Goal: Submit feedback/report problem: Submit feedback/report problem

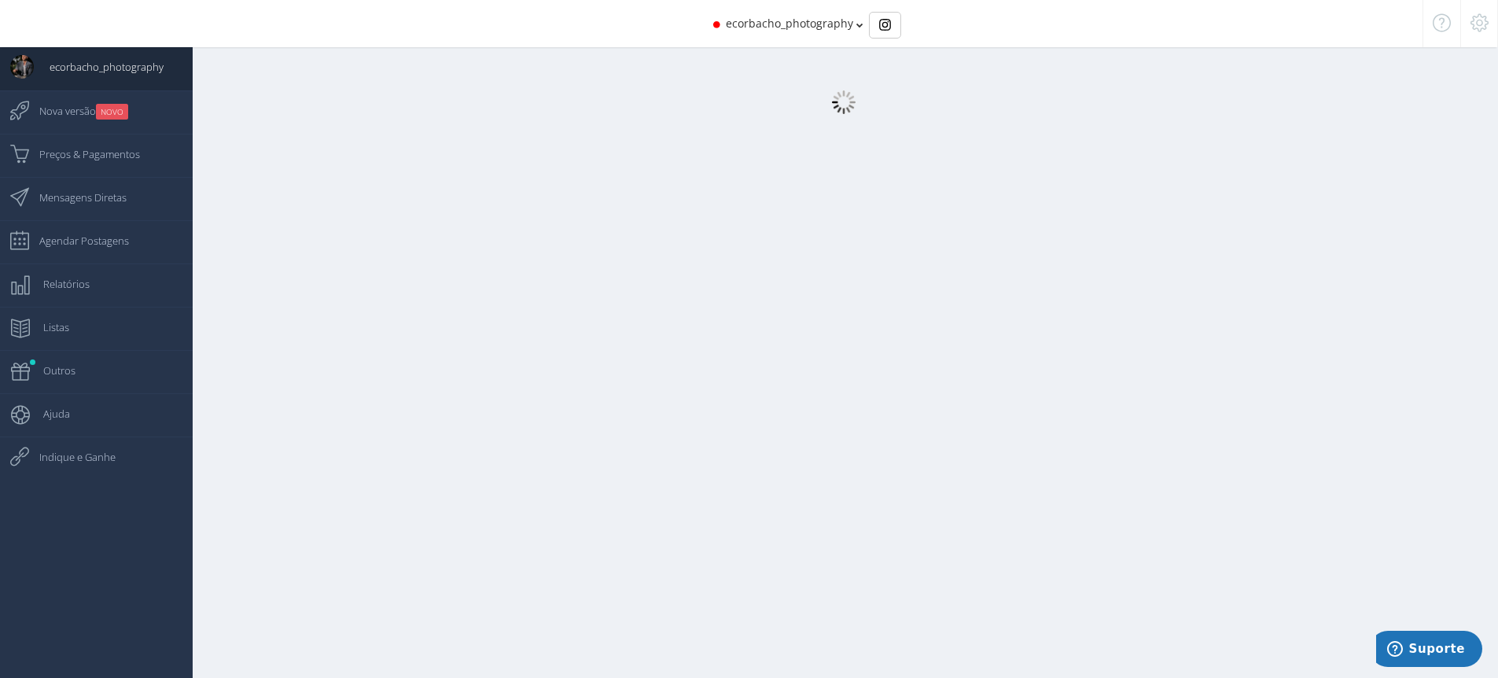
select select "359"
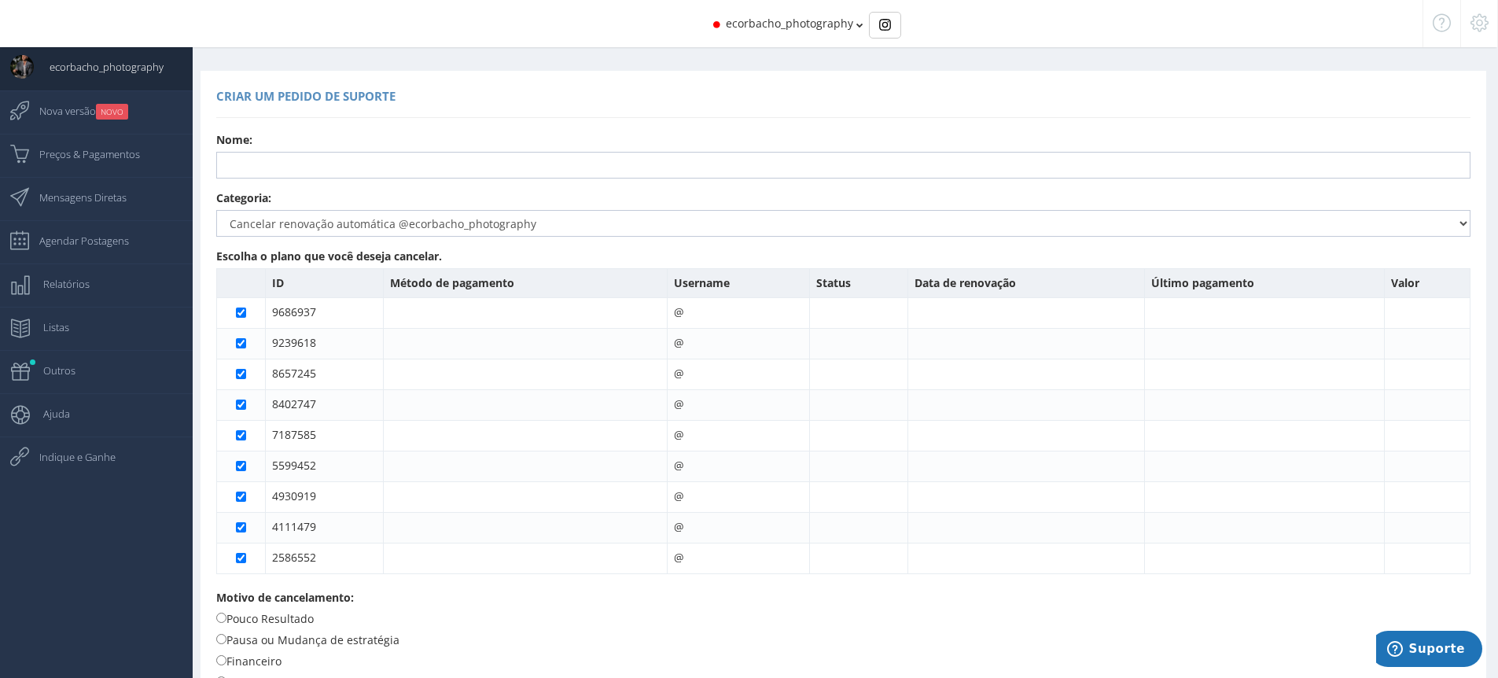
scroll to position [300, 0]
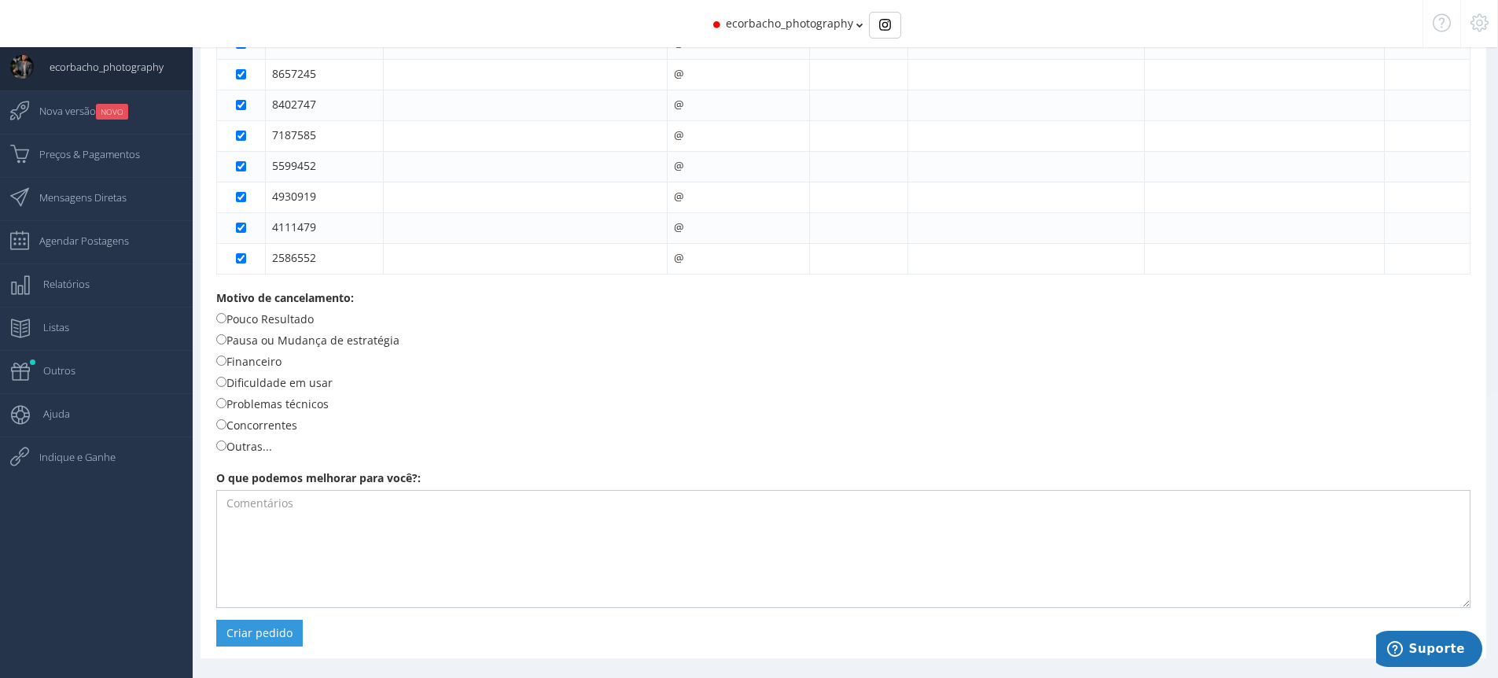
click at [318, 387] on label "Dificuldade em usar" at bounding box center [274, 382] width 116 height 17
click at [227, 387] on input "Dificuldade em usar" at bounding box center [221, 382] width 10 height 10
radio input "true"
click at [292, 399] on label "Problemas técnicos" at bounding box center [272, 403] width 112 height 17
click at [227, 399] on input "Problemas técnicos" at bounding box center [221, 403] width 10 height 10
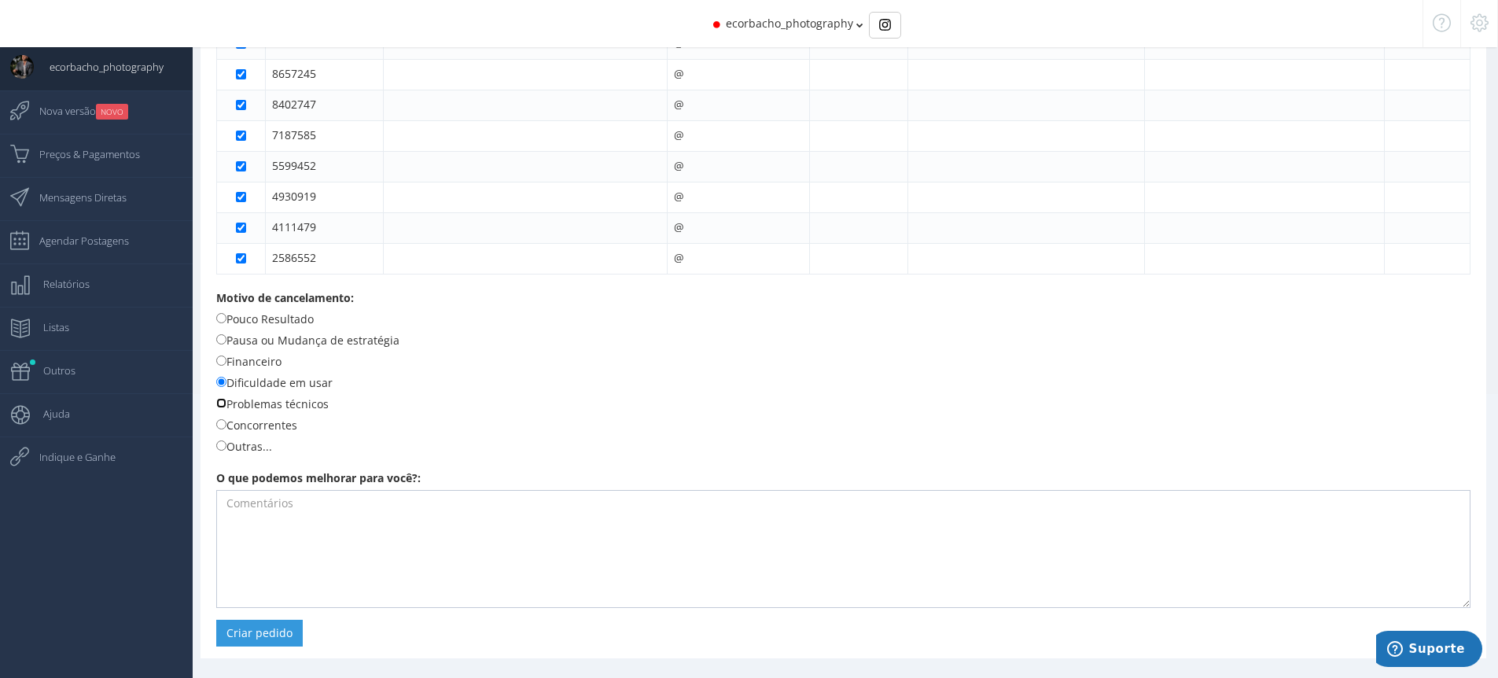
radio input "true"
click at [344, 490] on textarea at bounding box center [843, 549] width 1255 height 118
type textarea "nao conecta mais"
click at [271, 627] on button "Criar pedido" at bounding box center [259, 633] width 87 height 27
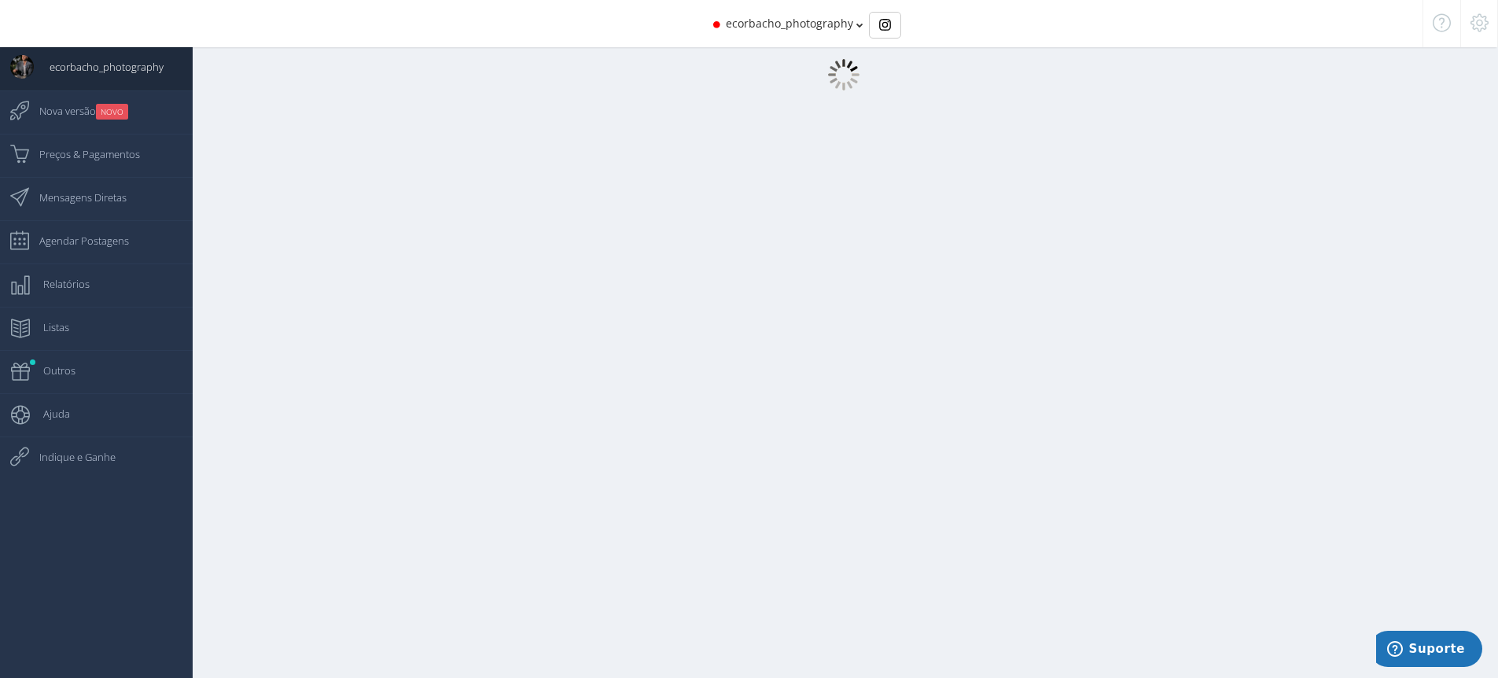
scroll to position [0, 0]
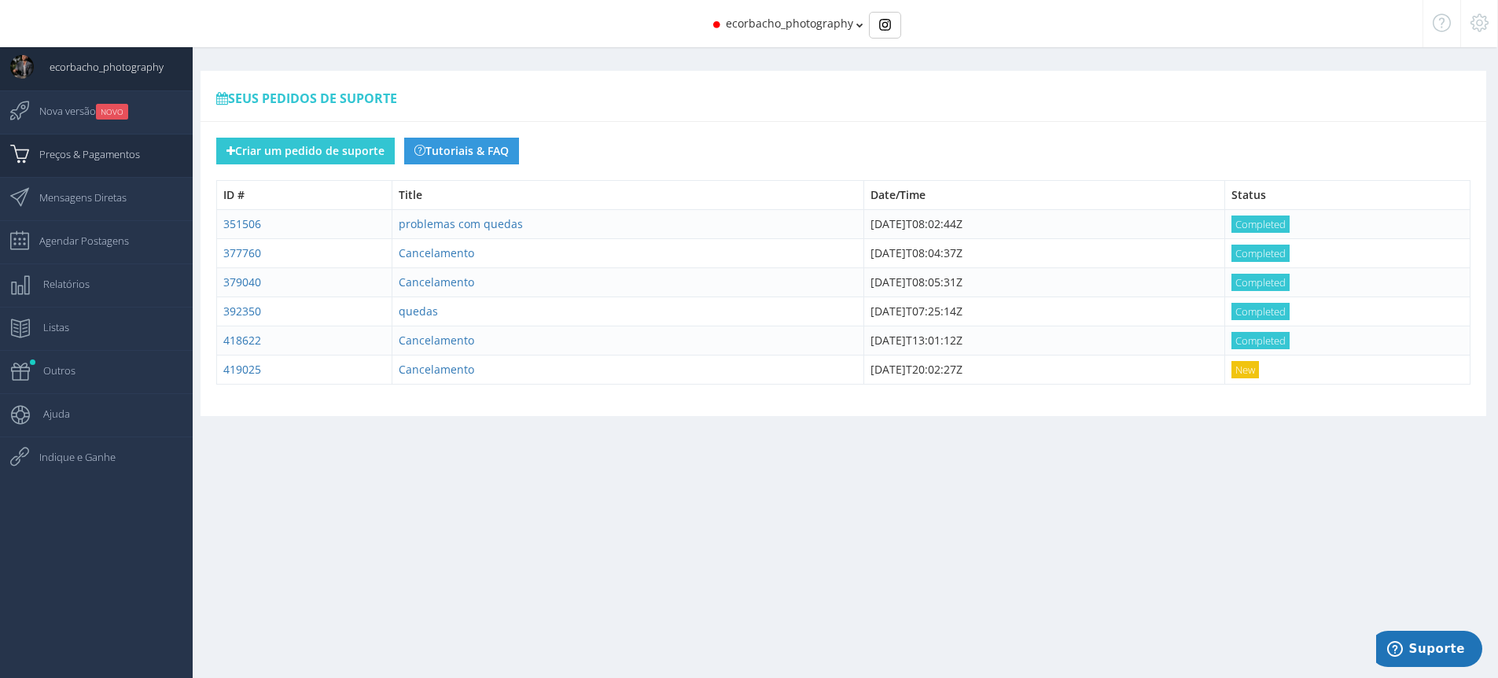
click at [90, 142] on span "Preços & Pagamentos" at bounding box center [82, 153] width 116 height 39
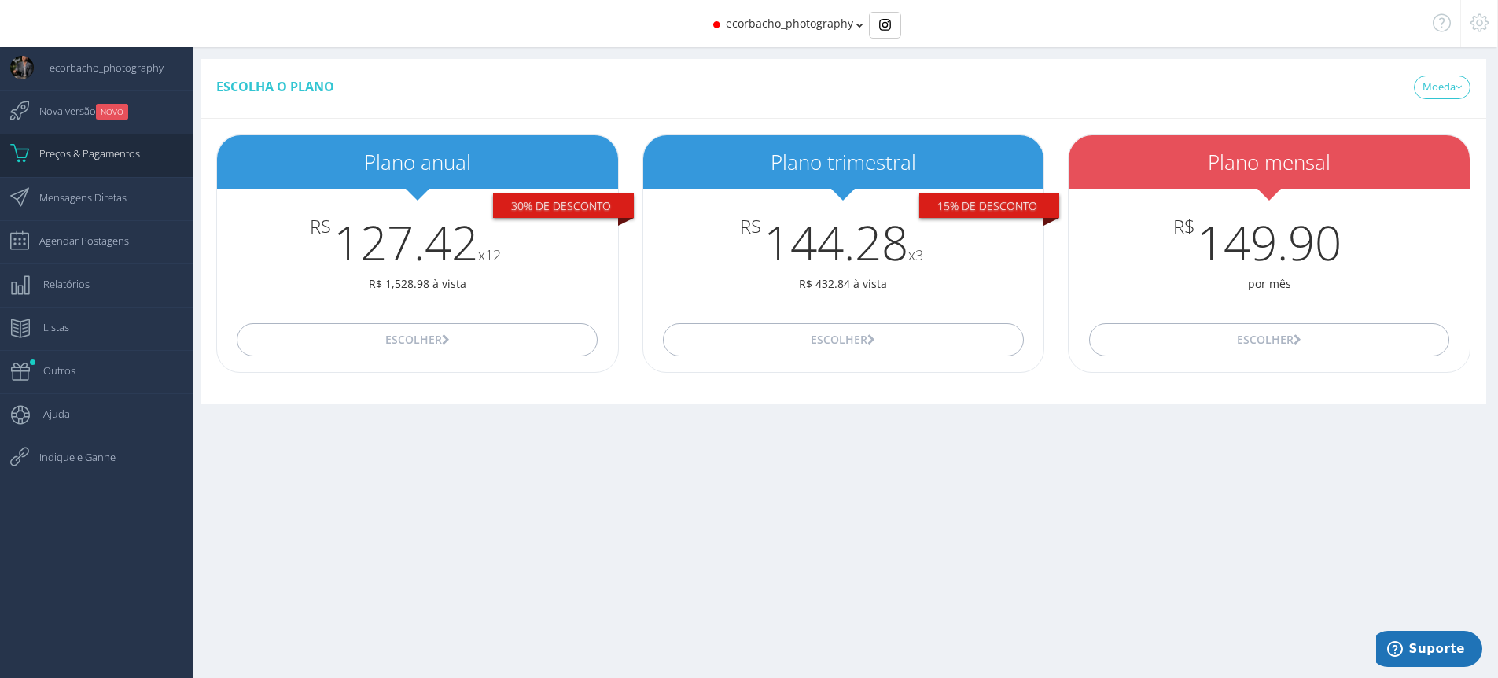
click at [747, 42] on div "ecorbacho_photography" at bounding box center [749, 23] width 1347 height 47
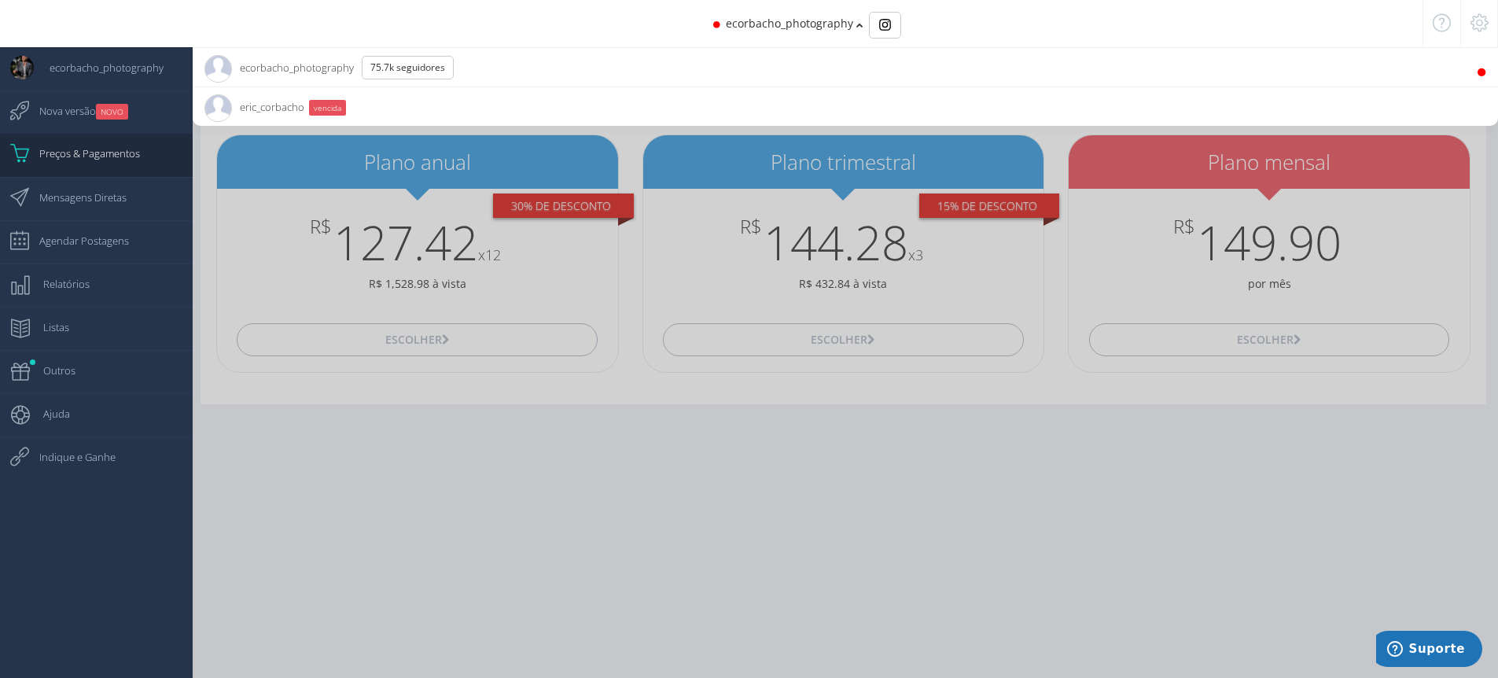
click at [1483, 28] on icon at bounding box center [1480, 22] width 18 height 11
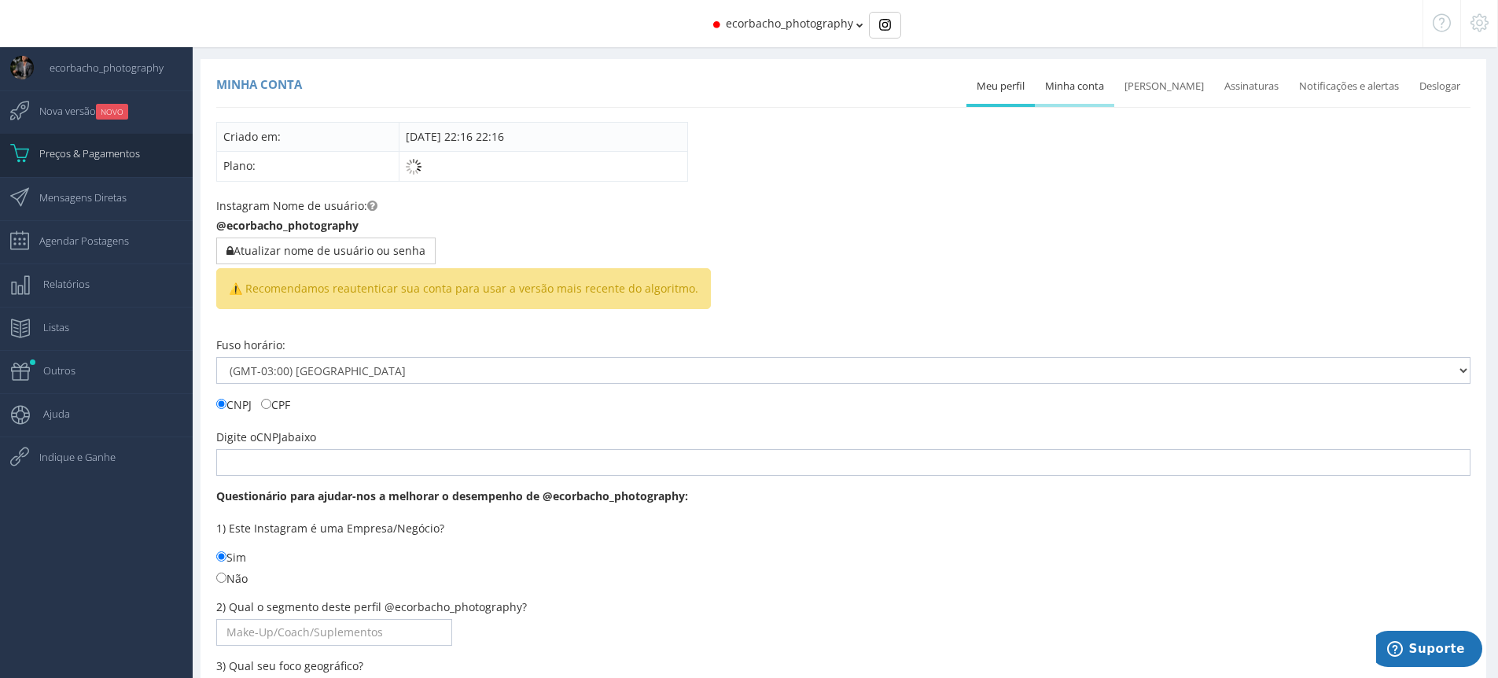
click at [1084, 87] on link "Minha conta" at bounding box center [1074, 86] width 79 height 35
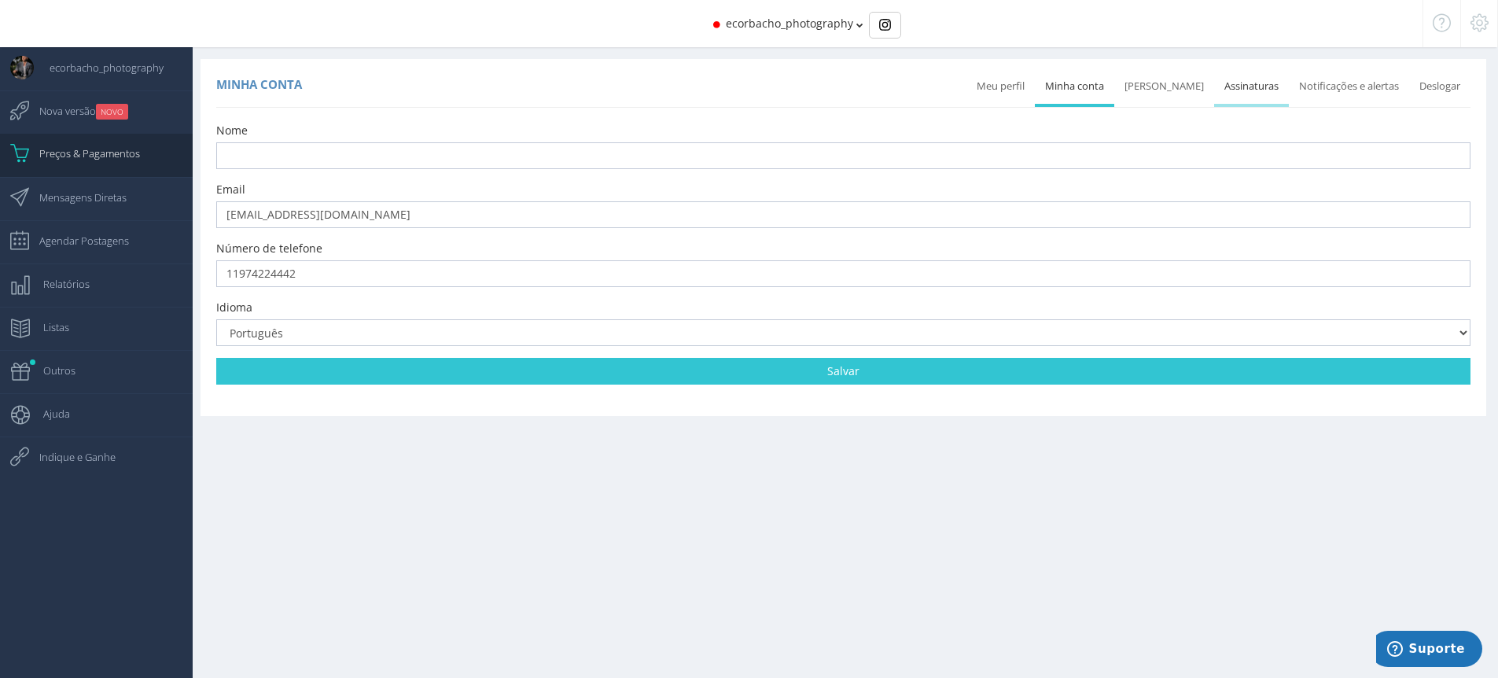
click at [1239, 90] on link "Assinaturas" at bounding box center [1251, 86] width 75 height 35
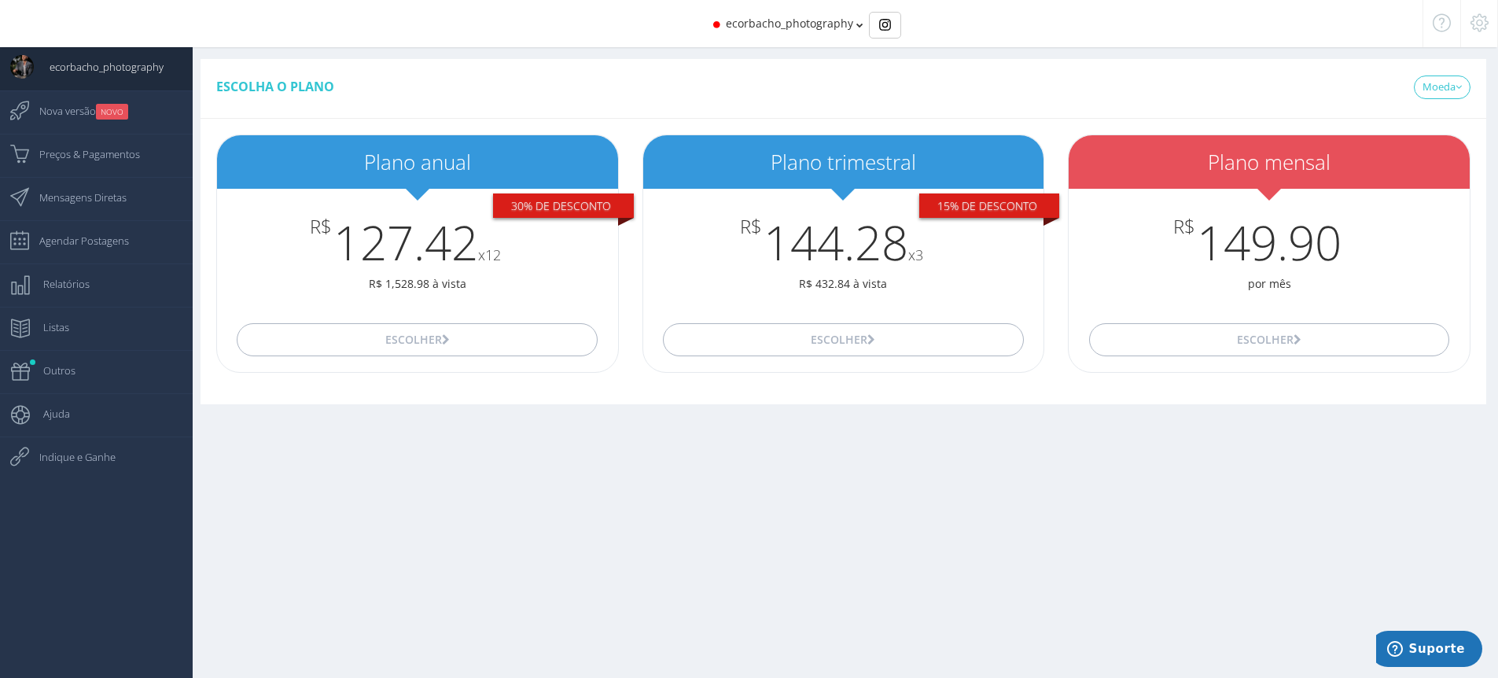
click at [1470, 33] on div at bounding box center [1480, 23] width 38 height 47
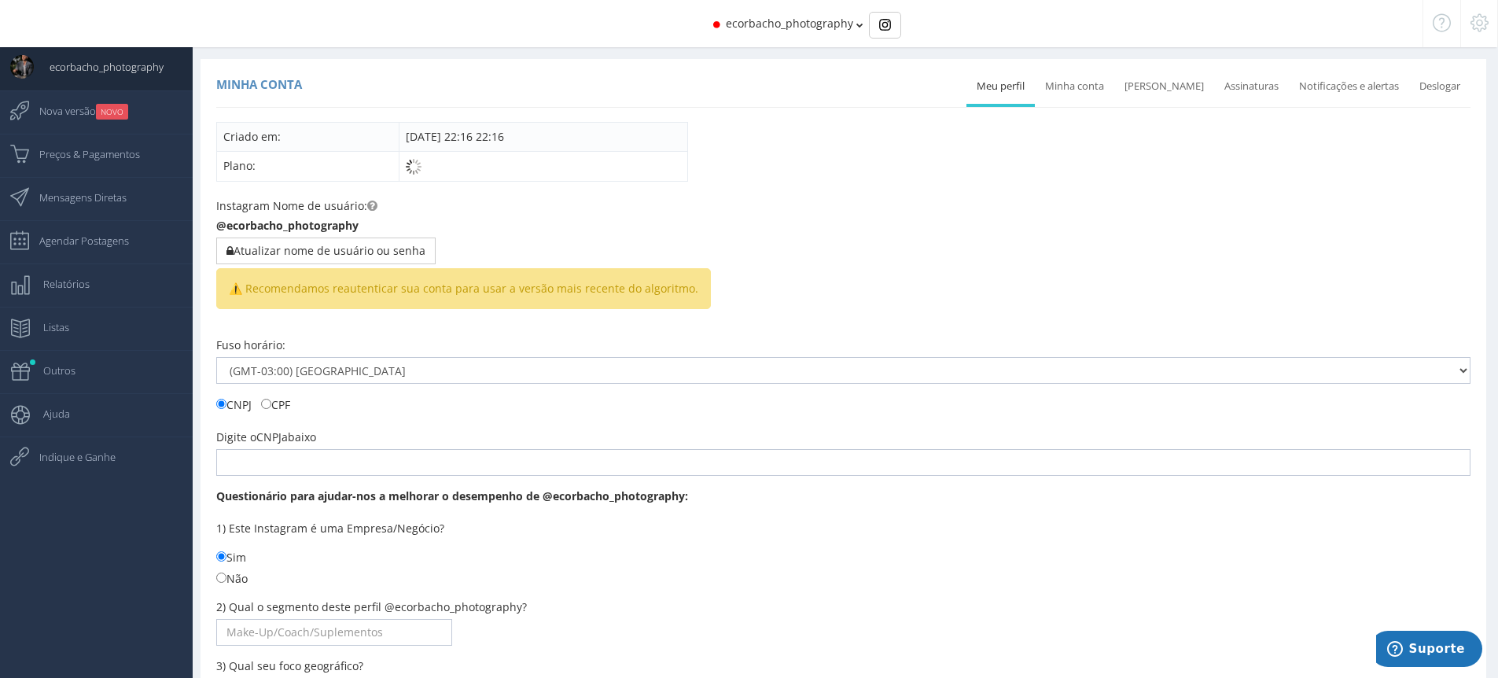
click at [853, 31] on div "ecorbacho_photography" at bounding box center [749, 23] width 1347 height 47
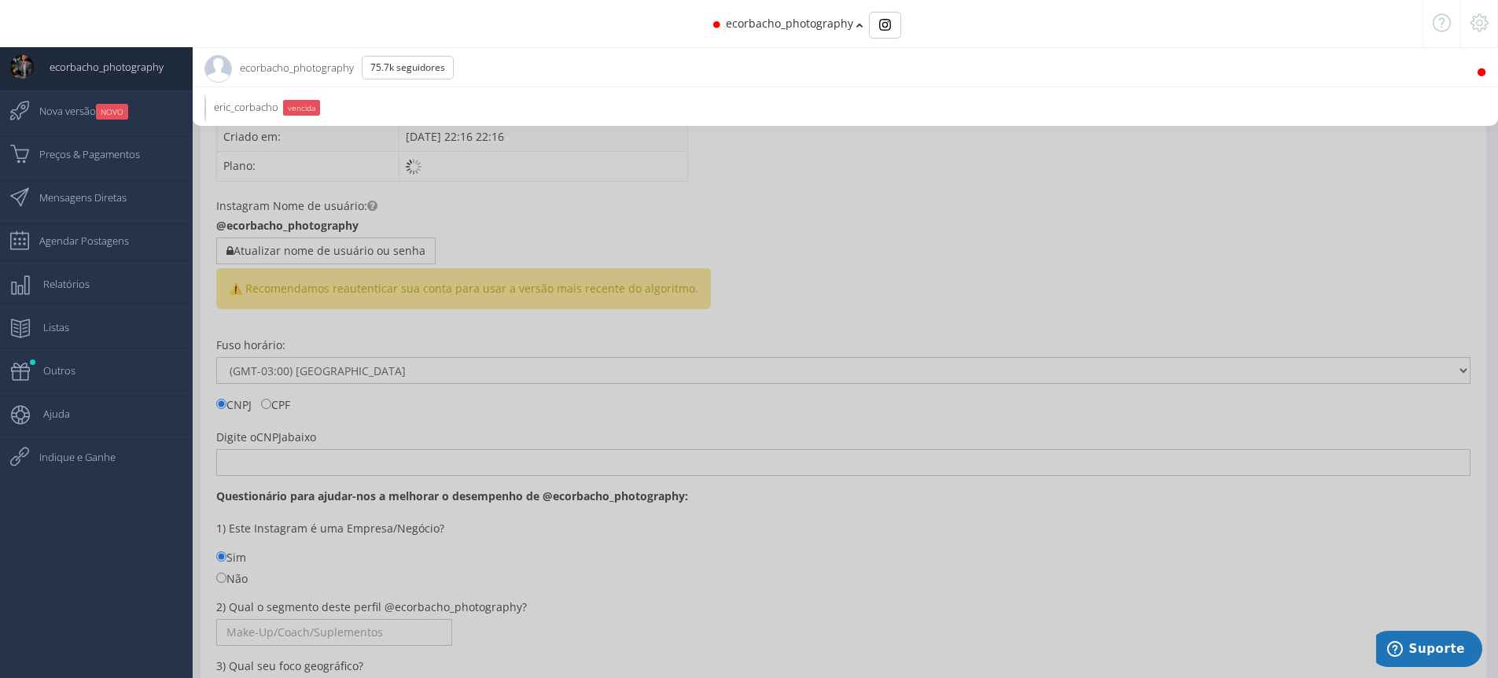
click at [309, 72] on span "ecorbacho_photography 75.7K Seguidores" at bounding box center [334, 67] width 261 height 39
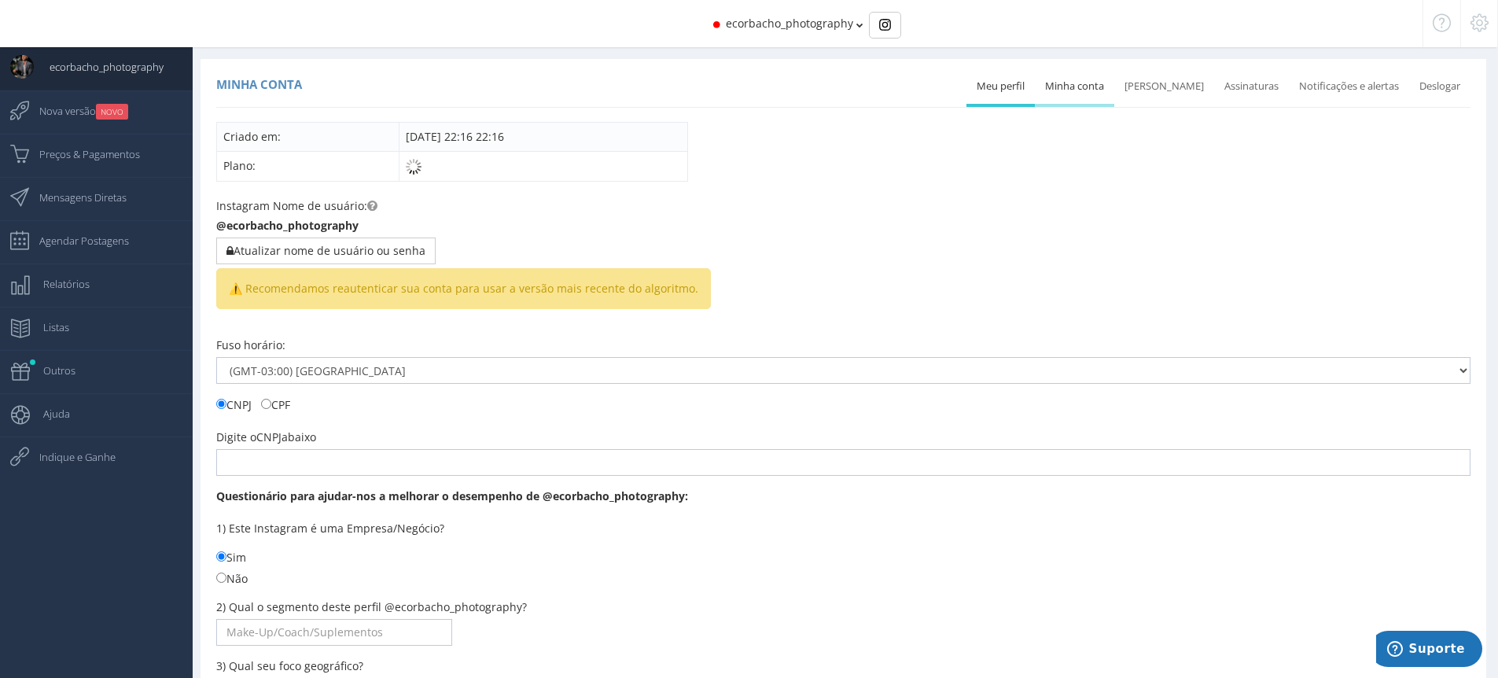
click at [1080, 97] on link "Minha conta" at bounding box center [1074, 86] width 79 height 35
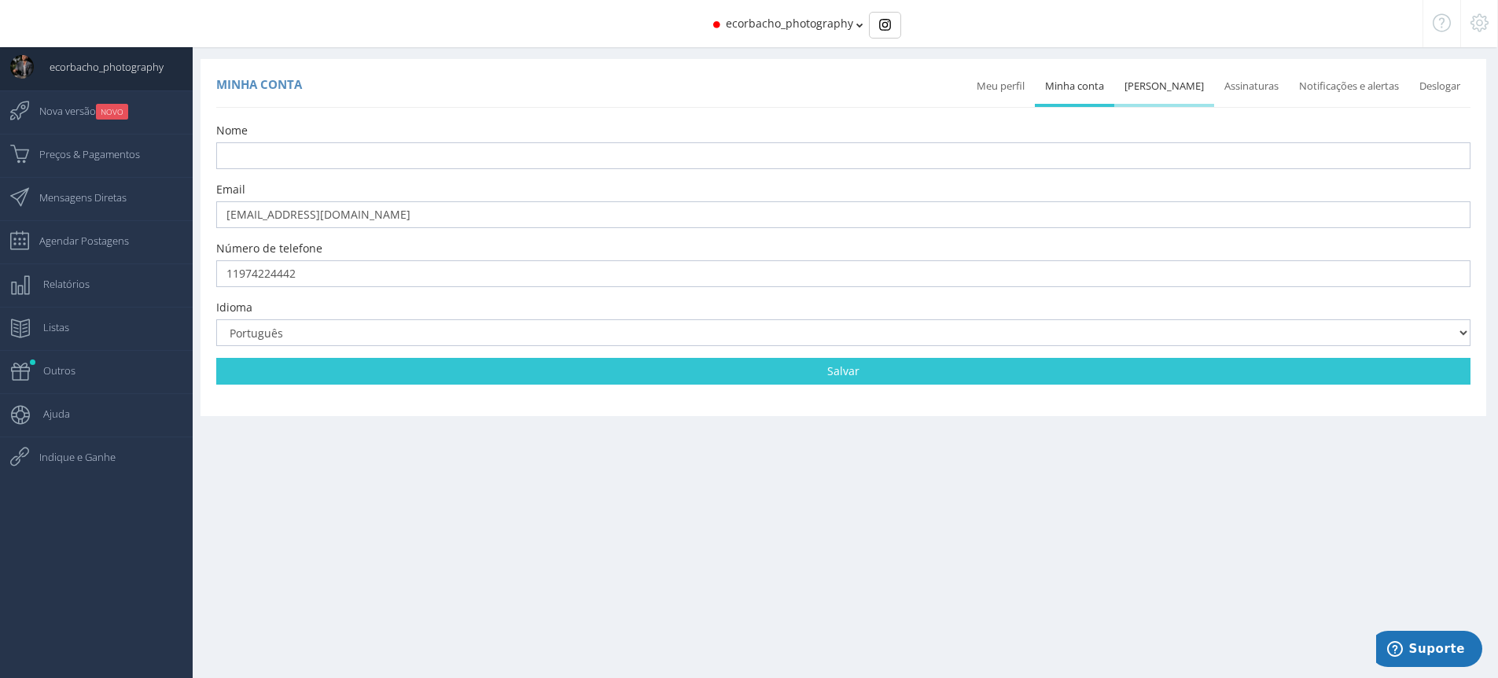
click at [1159, 93] on link "Mudar senha" at bounding box center [1165, 86] width 100 height 35
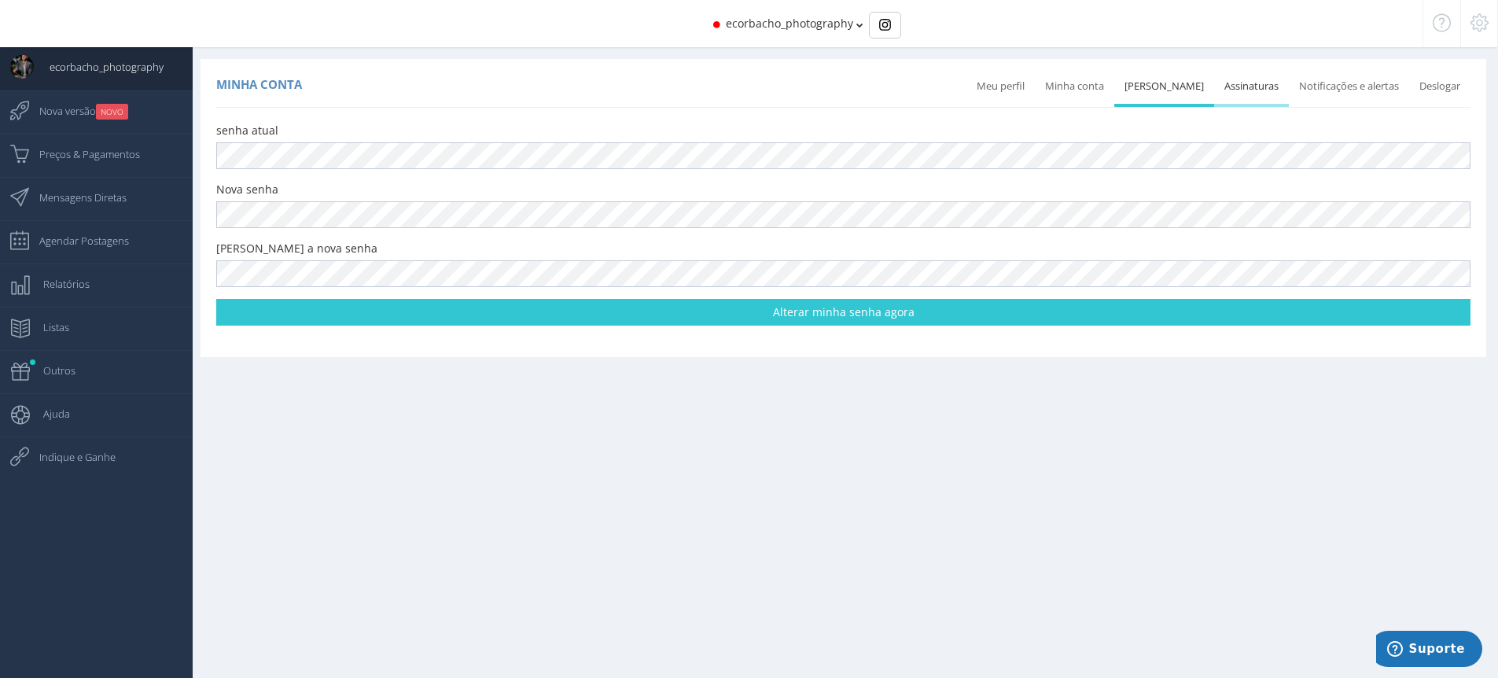
click at [1242, 92] on link "Assinaturas" at bounding box center [1251, 86] width 75 height 35
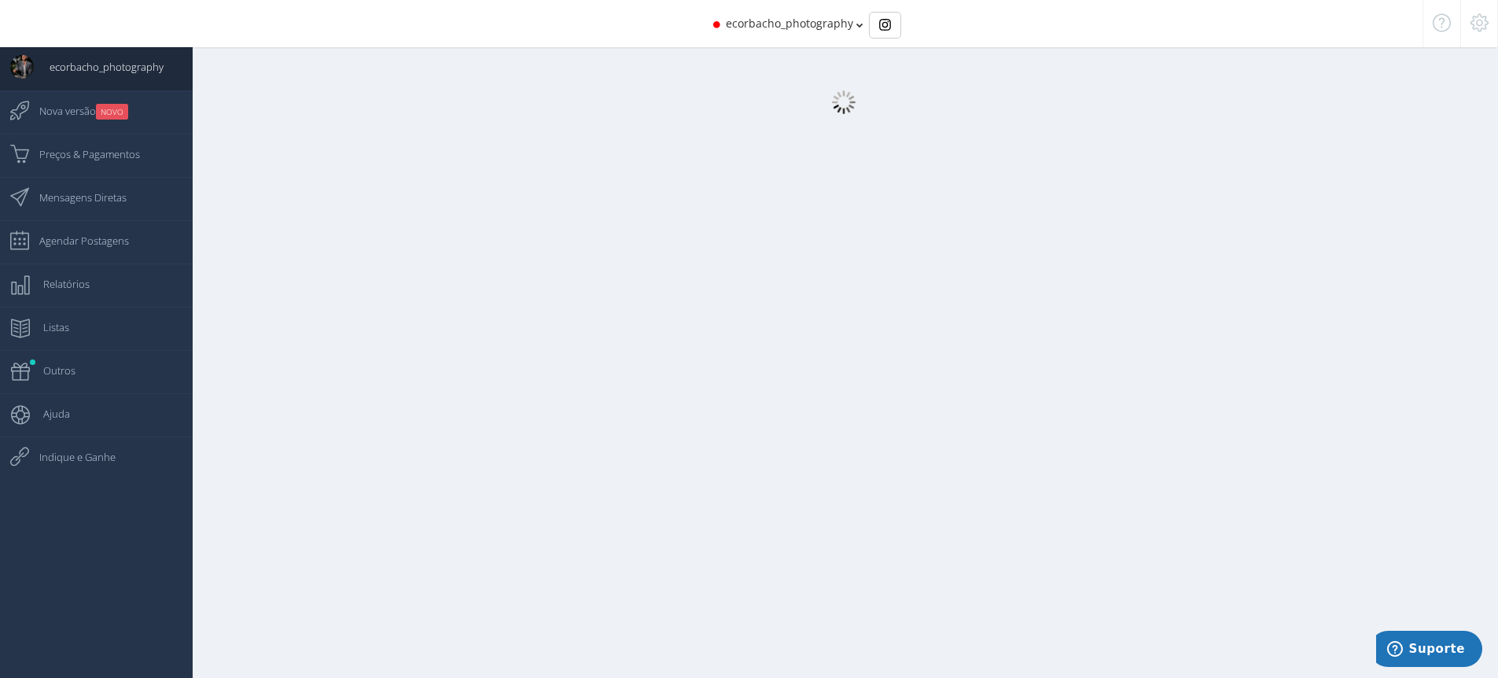
select select "359"
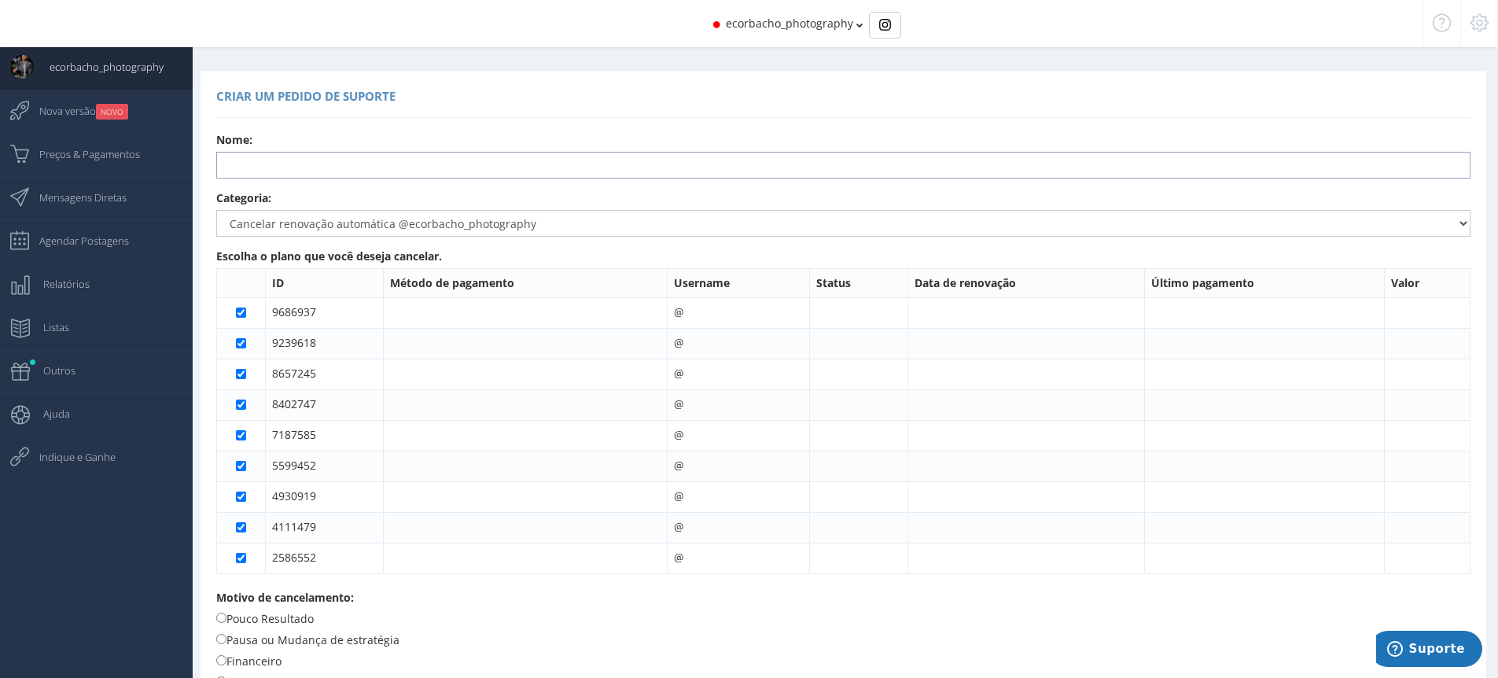
click at [433, 164] on input "text" at bounding box center [843, 165] width 1255 height 27
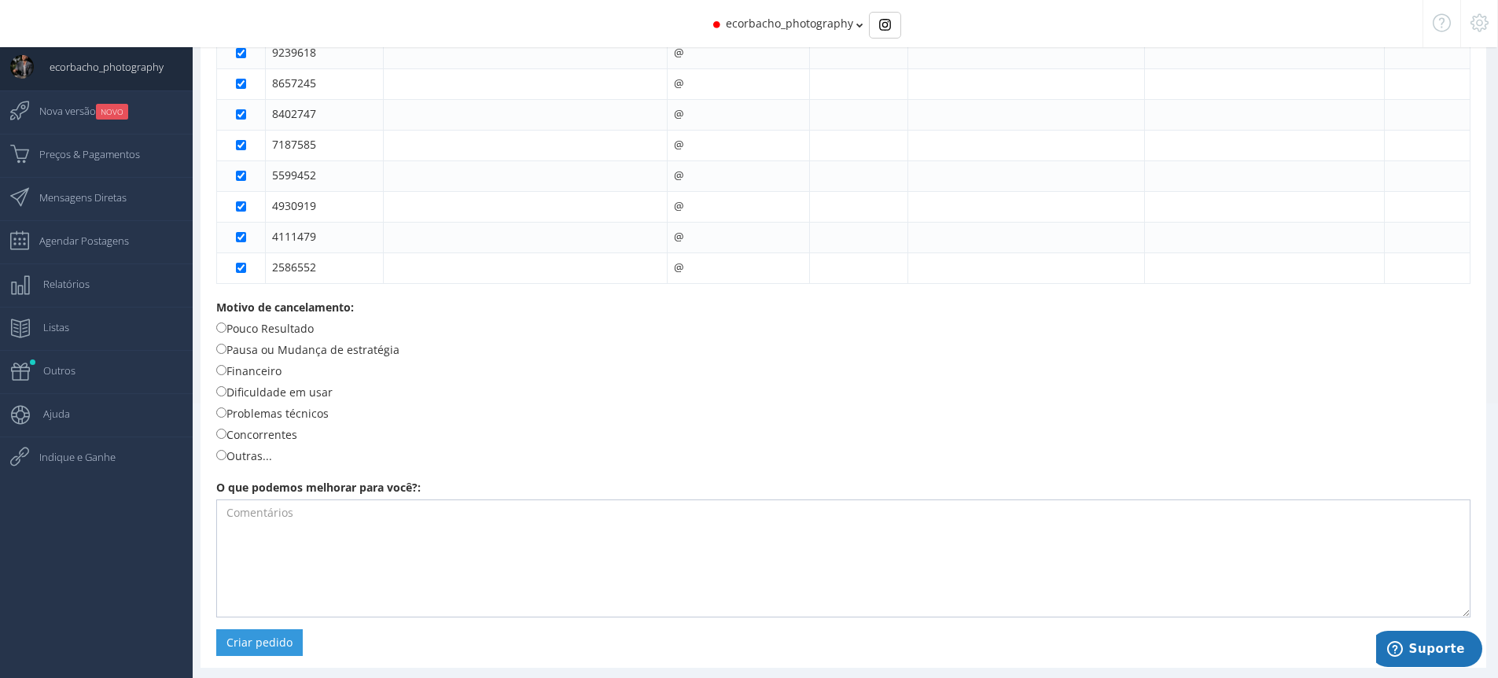
scroll to position [300, 0]
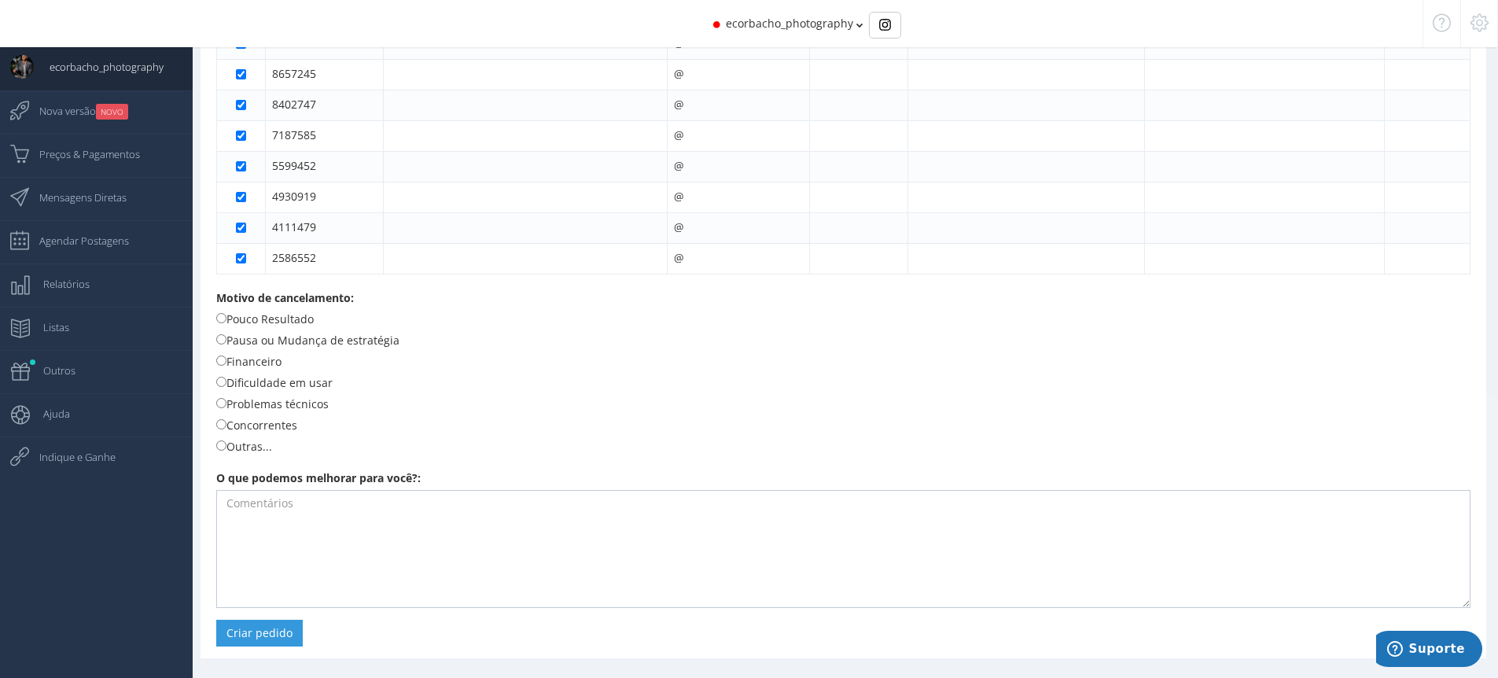
click at [306, 407] on label "Problemas técnicos" at bounding box center [272, 403] width 112 height 17
click at [227, 407] on input "Problemas técnicos" at bounding box center [221, 403] width 10 height 10
radio input "true"
click at [351, 544] on textarea at bounding box center [843, 549] width 1255 height 118
type textarea "nao conecta"
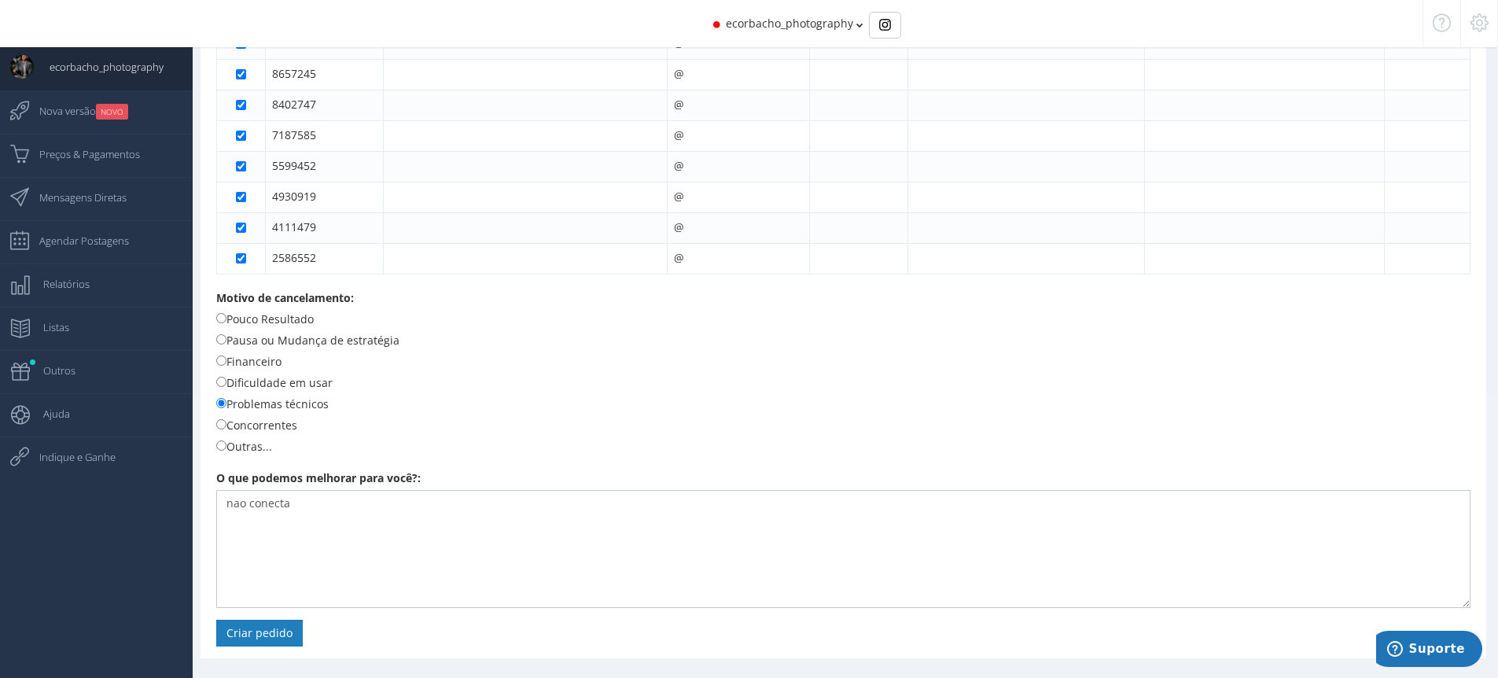
click at [298, 627] on button "Criar pedido" at bounding box center [259, 633] width 87 height 27
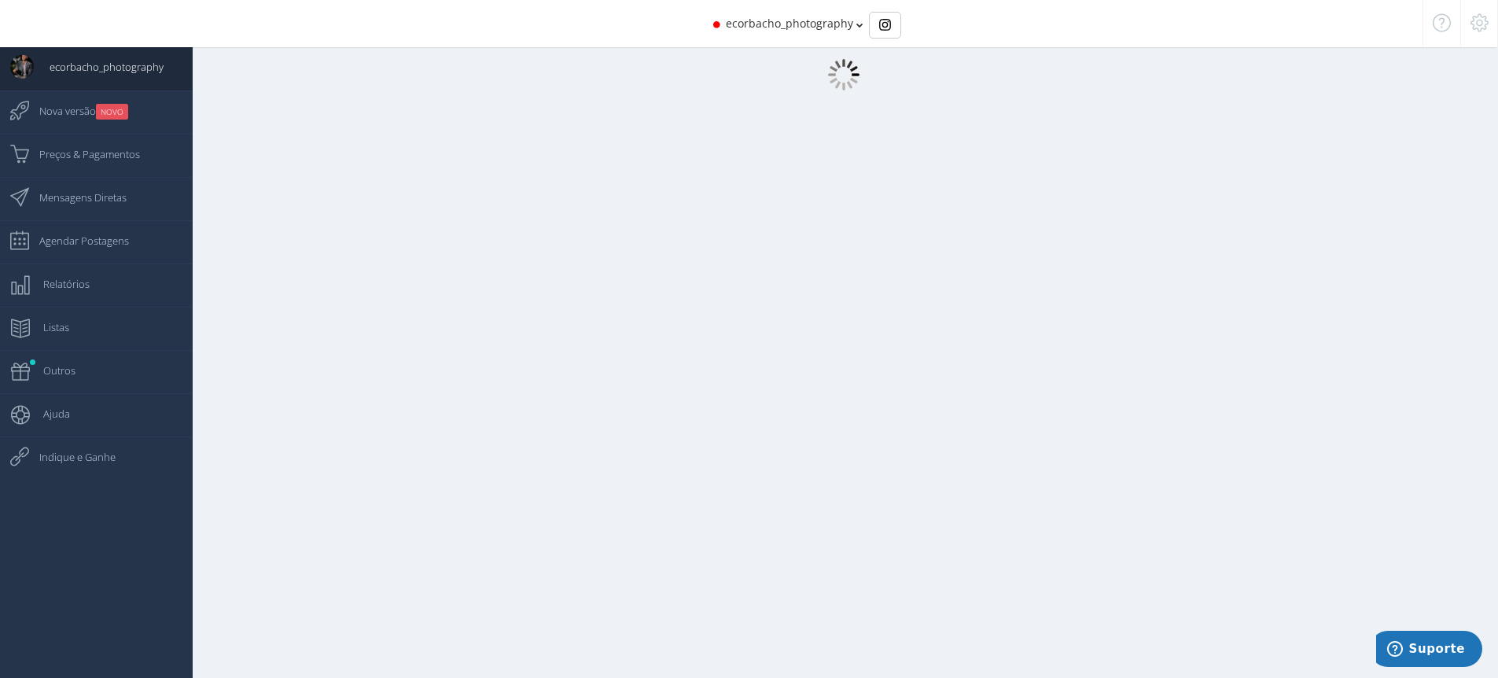
scroll to position [16, 0]
